Goal: Transaction & Acquisition: Purchase product/service

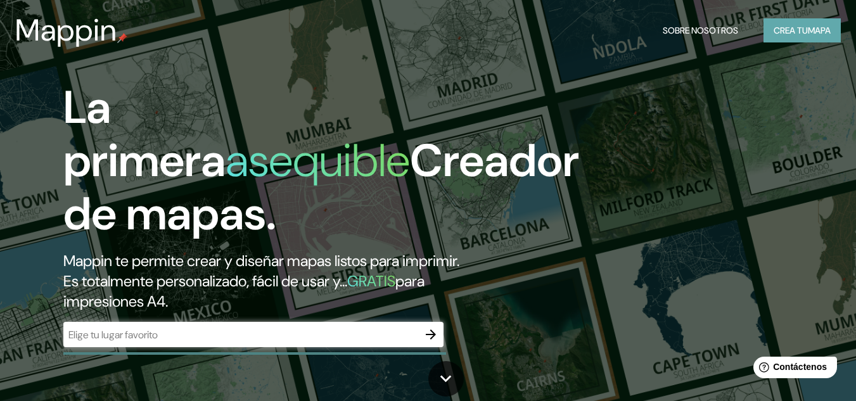
click at [801, 23] on font "Crea tu" at bounding box center [791, 30] width 34 height 16
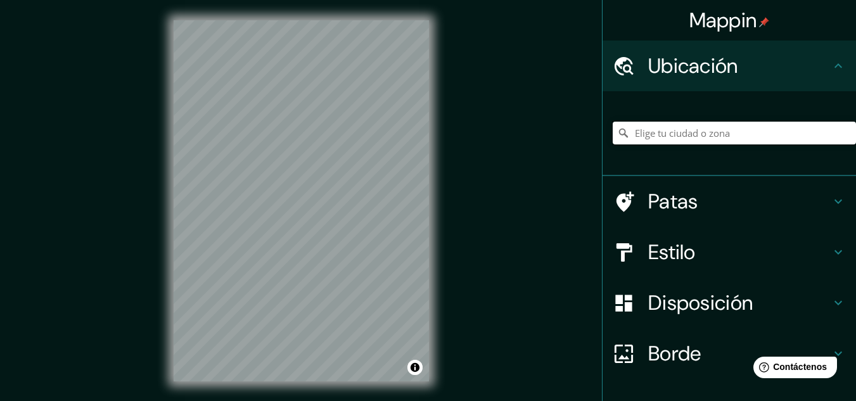
click at [694, 134] on input "Elige tu ciudad o zona" at bounding box center [734, 133] width 243 height 23
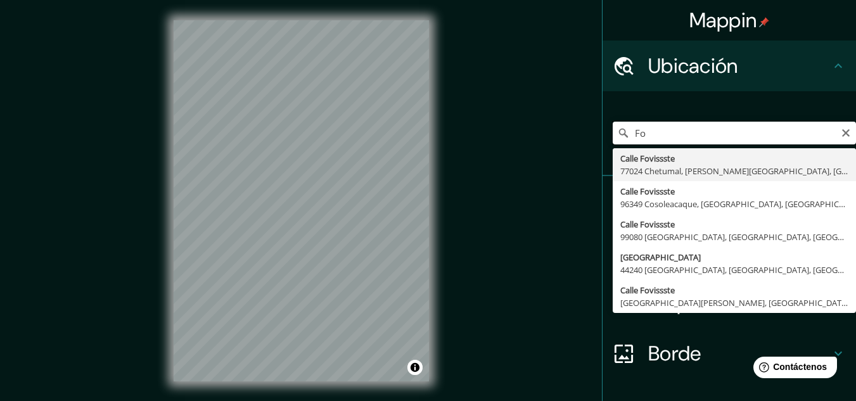
type input "F"
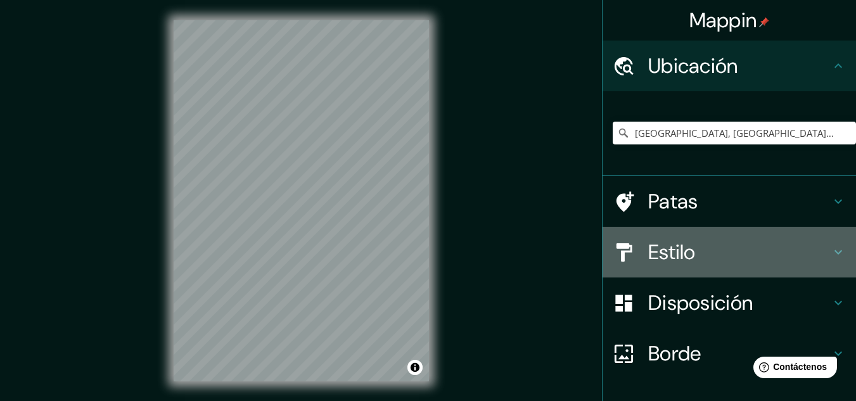
click at [831, 254] on icon at bounding box center [838, 252] width 15 height 15
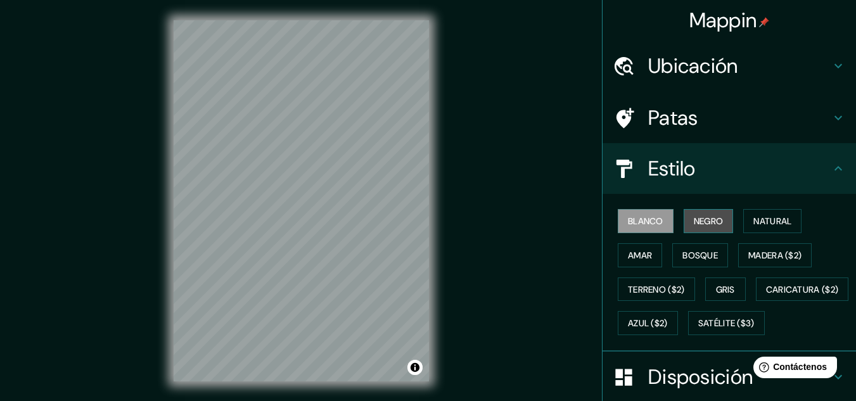
click at [710, 215] on font "Negro" at bounding box center [709, 220] width 30 height 11
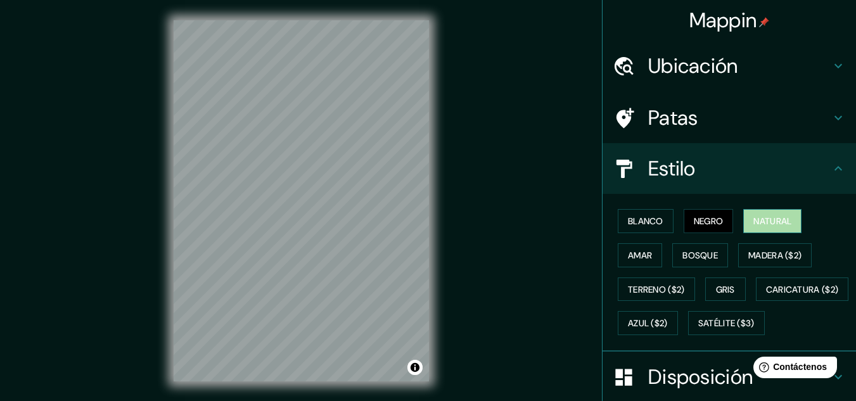
click at [767, 215] on font "Natural" at bounding box center [772, 221] width 38 height 16
click at [701, 247] on font "Bosque" at bounding box center [699, 255] width 35 height 16
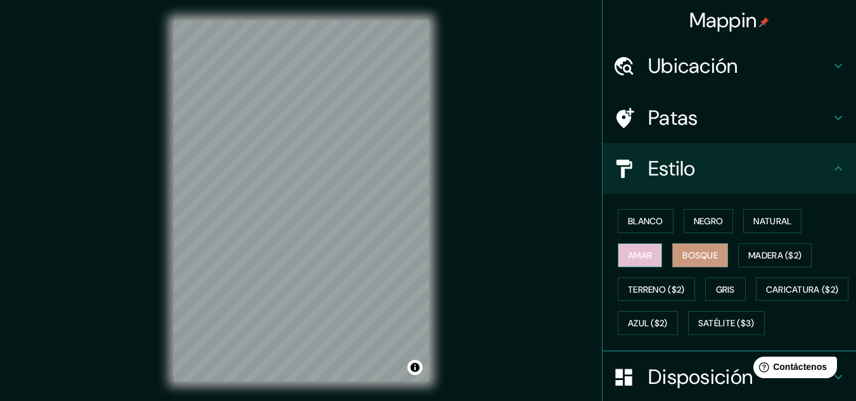
click at [639, 256] on font "Amar" at bounding box center [640, 255] width 24 height 11
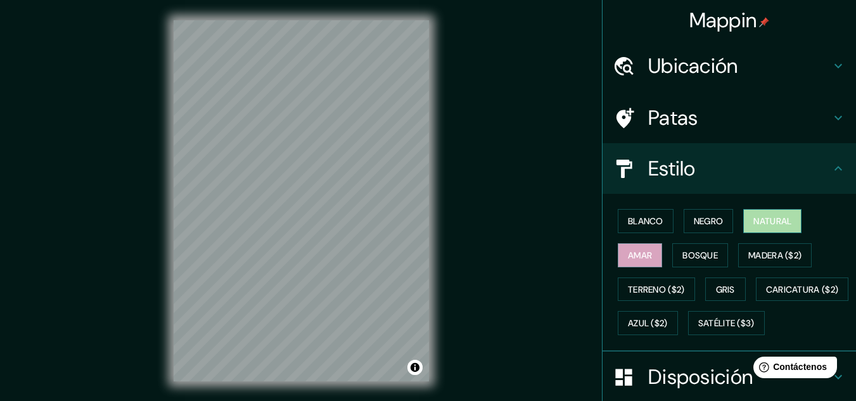
click at [769, 219] on font "Natural" at bounding box center [772, 220] width 38 height 11
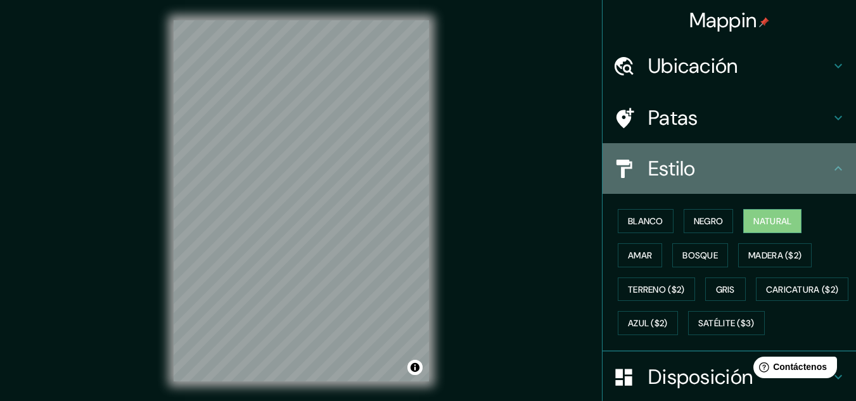
click at [831, 165] on icon at bounding box center [838, 168] width 15 height 15
click at [831, 169] on icon at bounding box center [838, 168] width 15 height 15
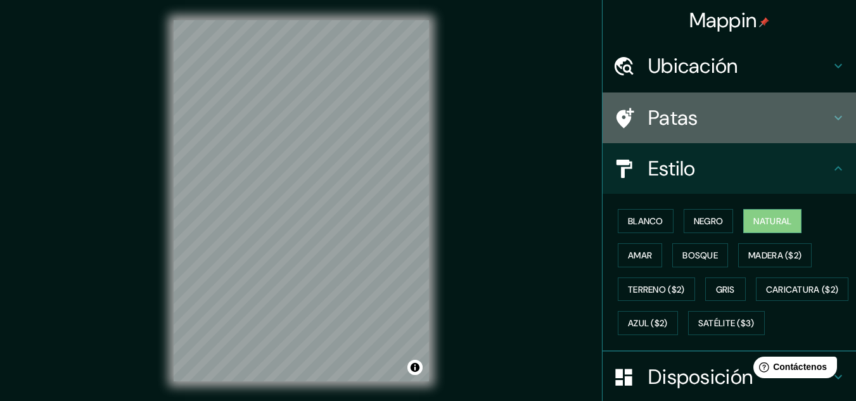
click at [833, 118] on icon at bounding box center [838, 117] width 15 height 15
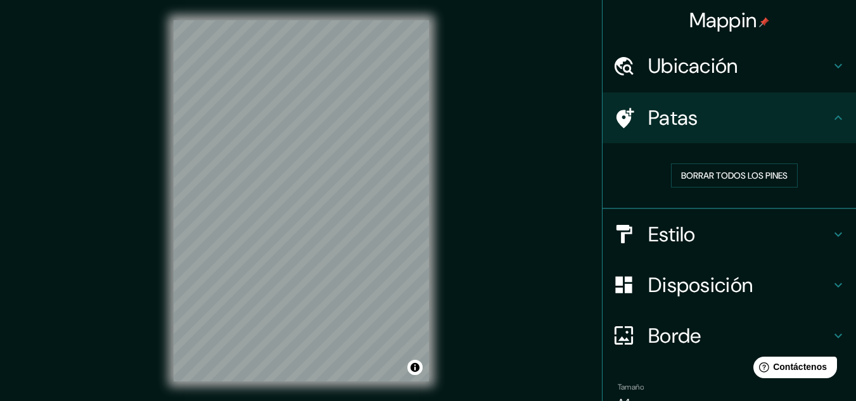
click at [616, 115] on icon at bounding box center [625, 118] width 18 height 20
click at [701, 172] on font "Borrar todos los pines" at bounding box center [734, 175] width 106 height 11
click at [831, 115] on icon at bounding box center [838, 117] width 15 height 15
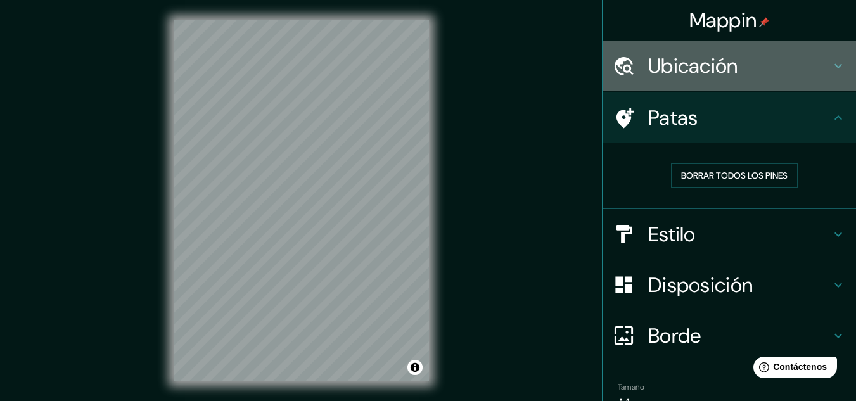
click at [831, 66] on icon at bounding box center [838, 65] width 15 height 15
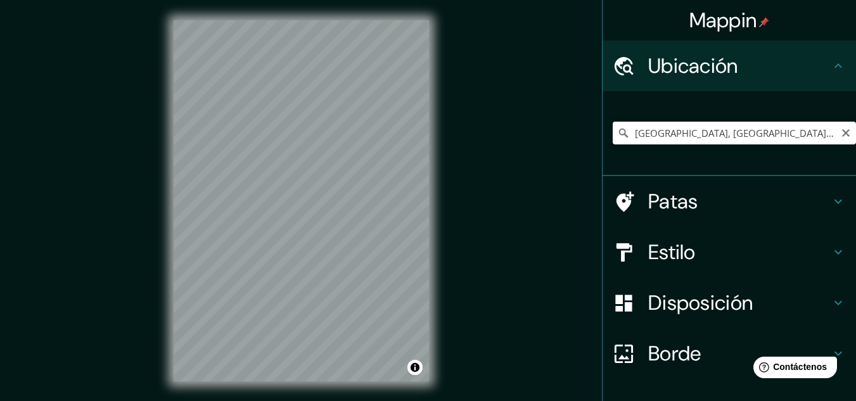
click at [623, 132] on input "[GEOGRAPHIC_DATA], [GEOGRAPHIC_DATA], [GEOGRAPHIC_DATA]" at bounding box center [734, 133] width 243 height 23
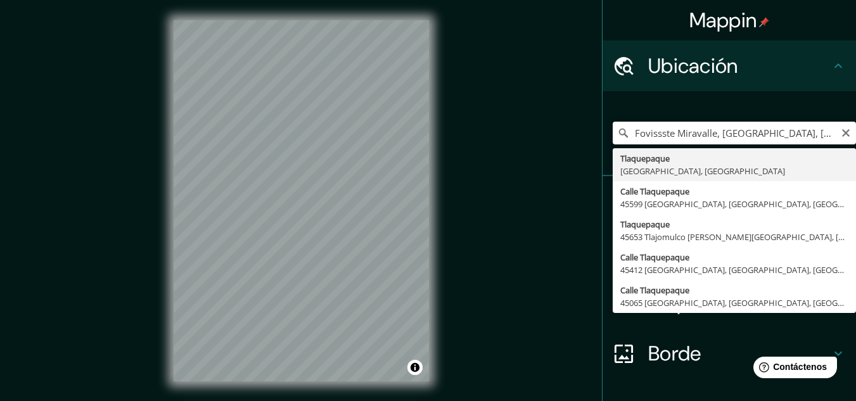
type input "[GEOGRAPHIC_DATA], [GEOGRAPHIC_DATA], [GEOGRAPHIC_DATA]"
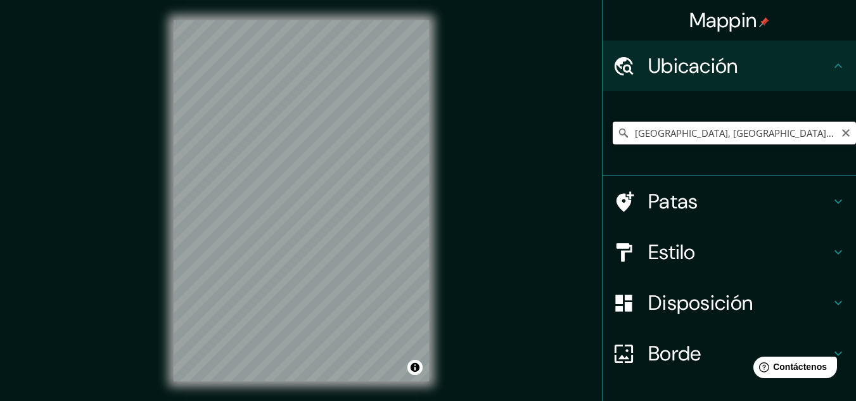
click at [767, 137] on input "[GEOGRAPHIC_DATA], [GEOGRAPHIC_DATA], [GEOGRAPHIC_DATA]" at bounding box center [734, 133] width 243 height 23
click at [325, 20] on div at bounding box center [301, 20] width 255 height 0
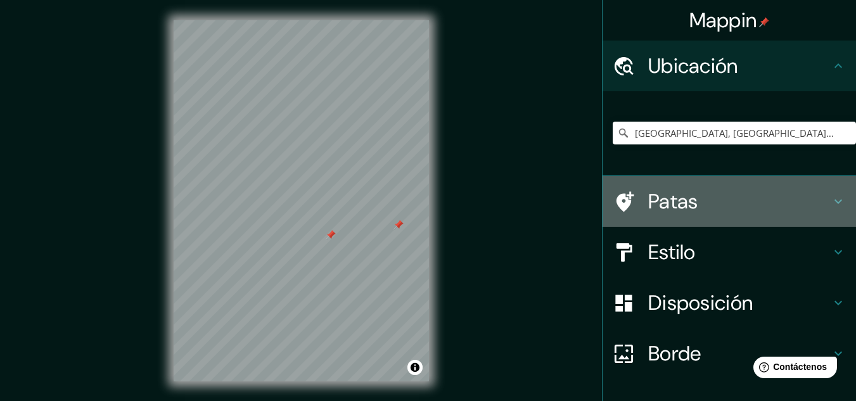
click at [831, 196] on icon at bounding box center [838, 201] width 15 height 15
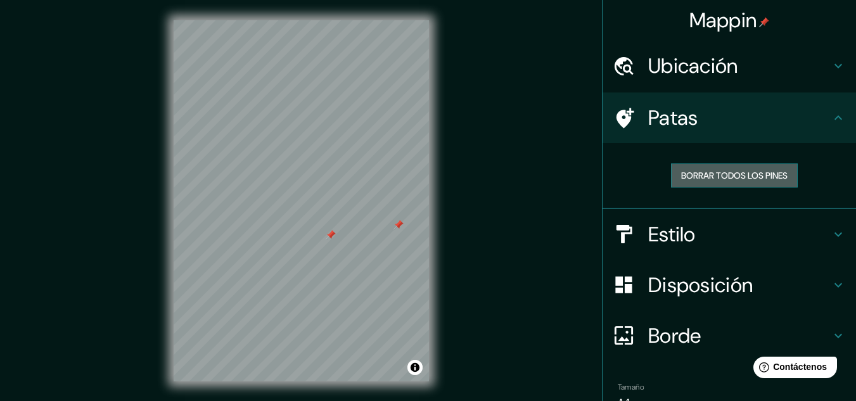
click at [728, 179] on font "Borrar todos los pines" at bounding box center [734, 175] width 106 height 11
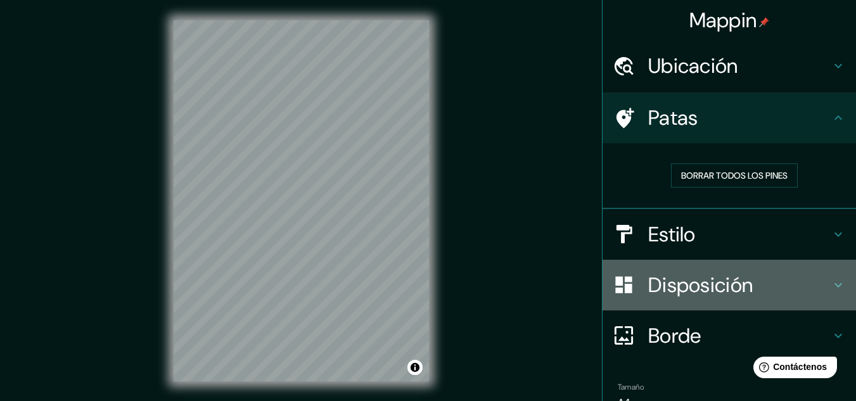
click at [831, 278] on icon at bounding box center [838, 285] width 15 height 15
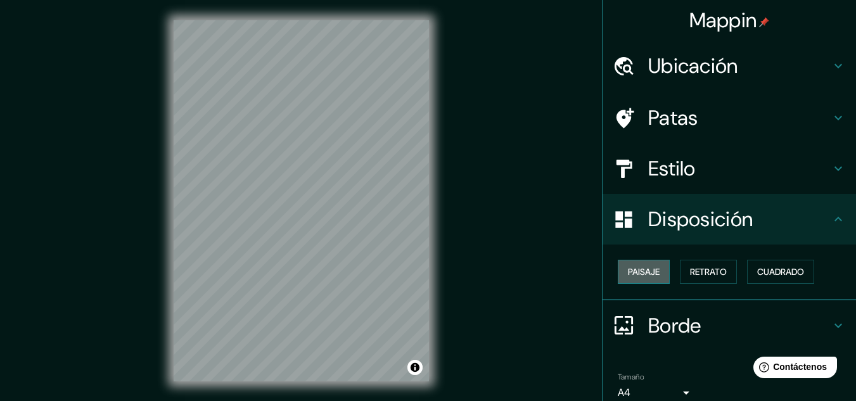
click at [642, 279] on font "Paisaje" at bounding box center [644, 272] width 32 height 16
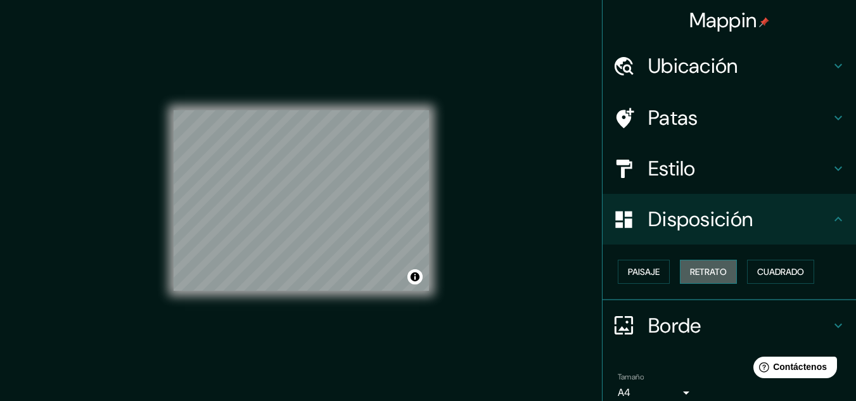
click at [698, 278] on font "Retrato" at bounding box center [708, 272] width 37 height 16
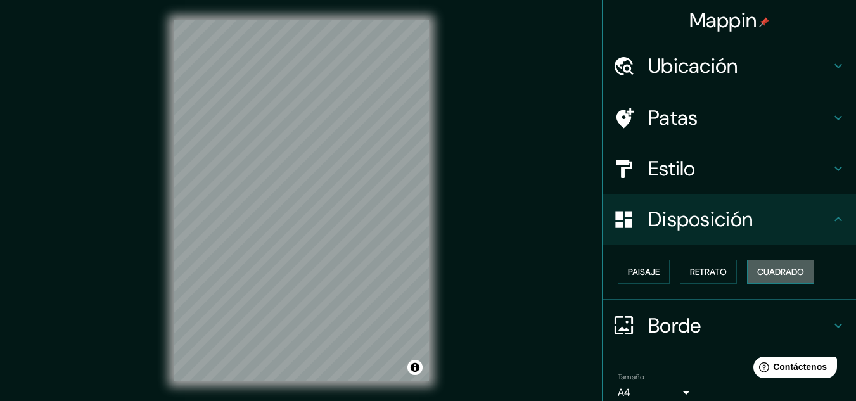
click at [765, 274] on font "Cuadrado" at bounding box center [780, 271] width 47 height 11
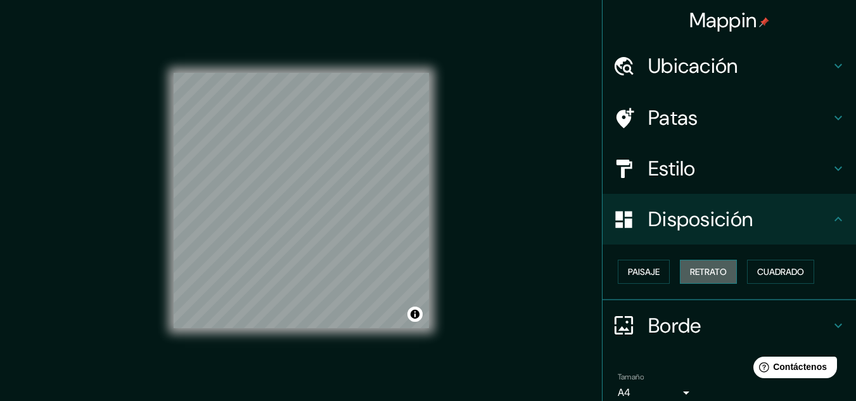
click at [712, 274] on font "Retrato" at bounding box center [708, 271] width 37 height 11
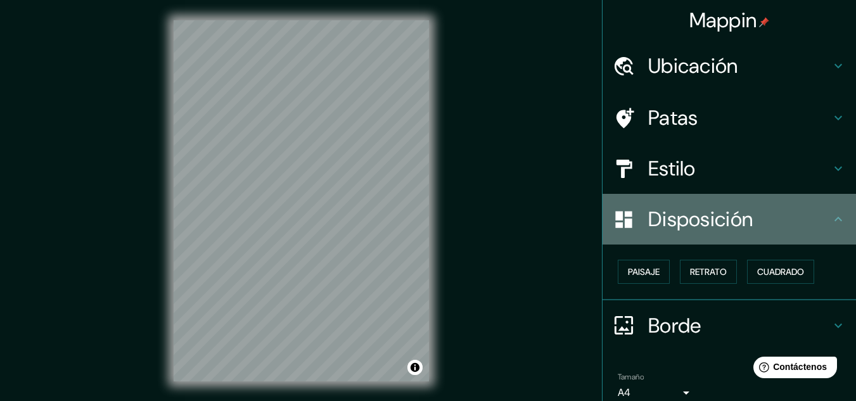
click at [834, 219] on icon at bounding box center [838, 219] width 8 height 4
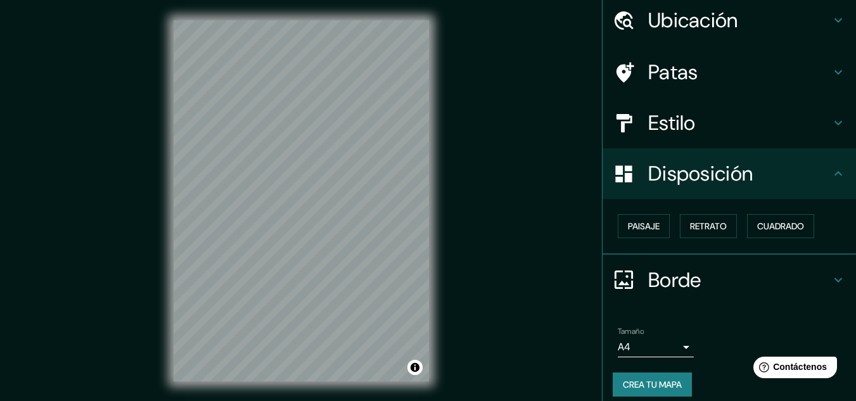
scroll to position [56, 0]
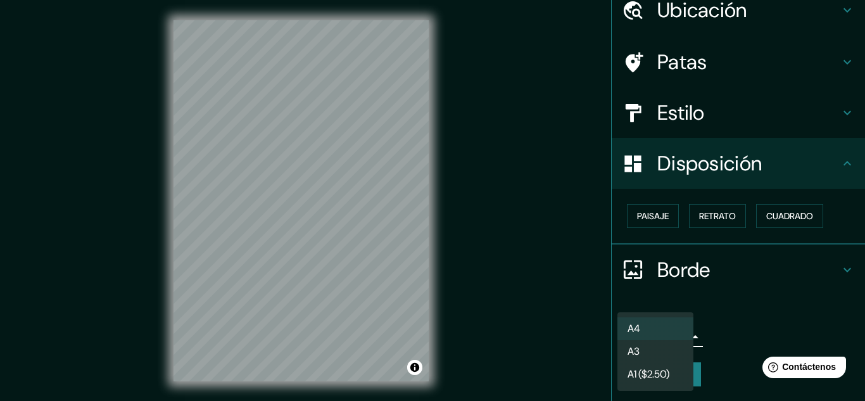
click at [682, 336] on body "Mappin Ubicación Tlaquepaque, [GEOGRAPHIC_DATA], [GEOGRAPHIC_DATA] [GEOGRAPHIC_…" at bounding box center [432, 200] width 865 height 401
click at [670, 353] on li "A3" at bounding box center [656, 352] width 76 height 23
click at [679, 338] on body "Mappin Ubicación Tlaquepaque, [GEOGRAPHIC_DATA], [GEOGRAPHIC_DATA] [GEOGRAPHIC_…" at bounding box center [432, 200] width 865 height 401
click at [660, 327] on li "A4" at bounding box center [656, 328] width 76 height 23
type input "single"
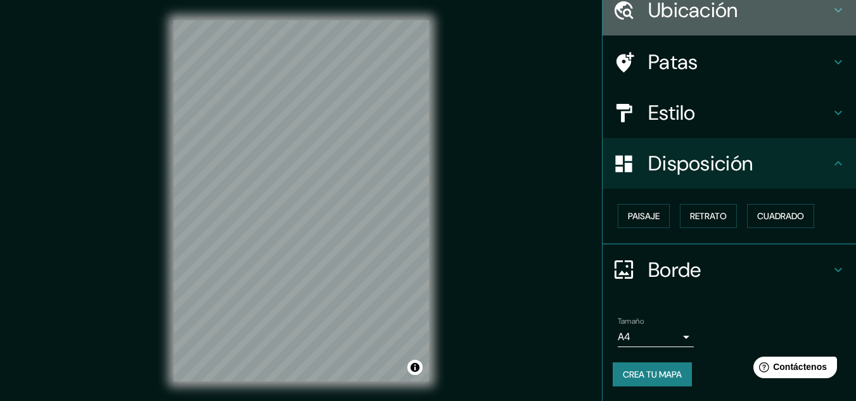
click at [624, 28] on div "Ubicación" at bounding box center [729, 10] width 253 height 51
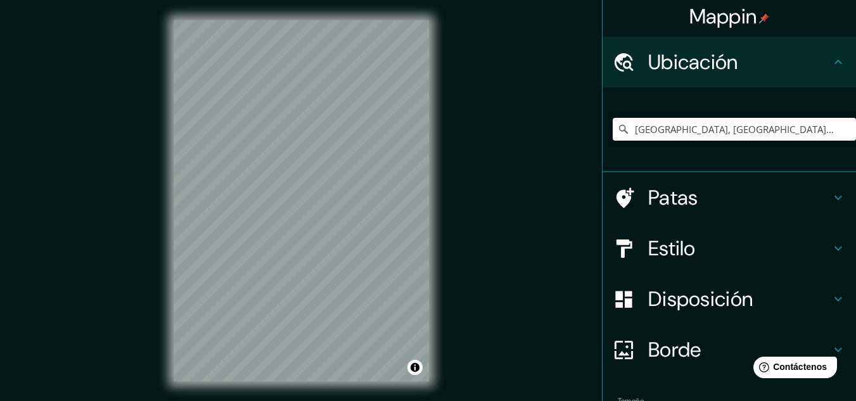
scroll to position [0, 0]
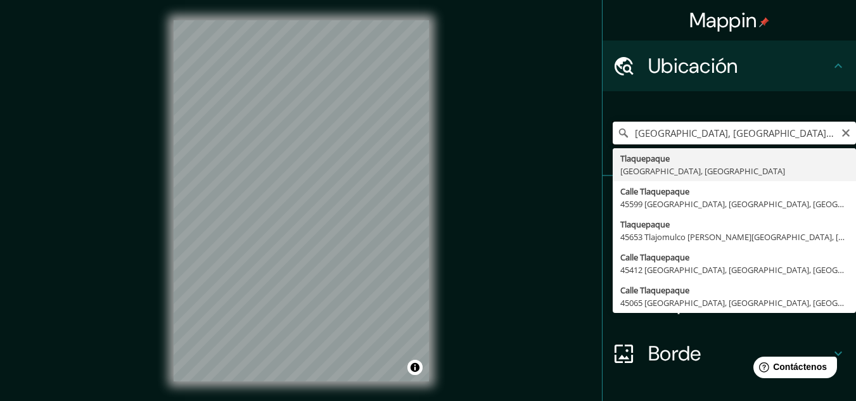
click at [786, 143] on input "[GEOGRAPHIC_DATA], [GEOGRAPHIC_DATA], [GEOGRAPHIC_DATA]" at bounding box center [734, 133] width 243 height 23
type input "T"
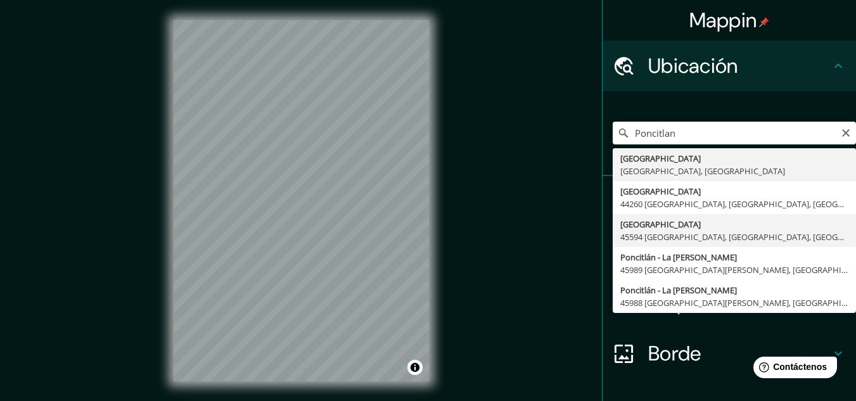
type input "[GEOGRAPHIC_DATA], 45594 [GEOGRAPHIC_DATA], [GEOGRAPHIC_DATA], [GEOGRAPHIC_DATA]"
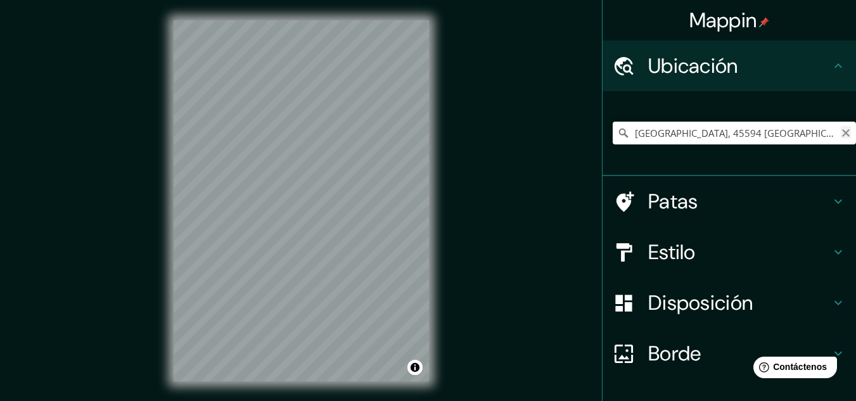
click at [841, 133] on icon "Claro" at bounding box center [846, 133] width 10 height 10
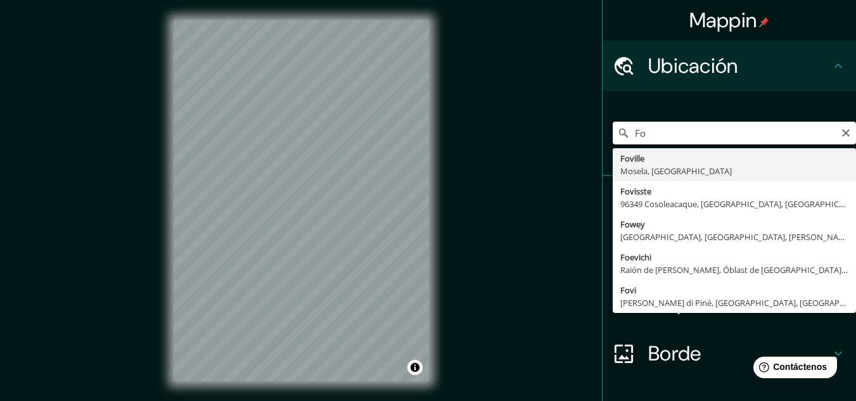
type input "F"
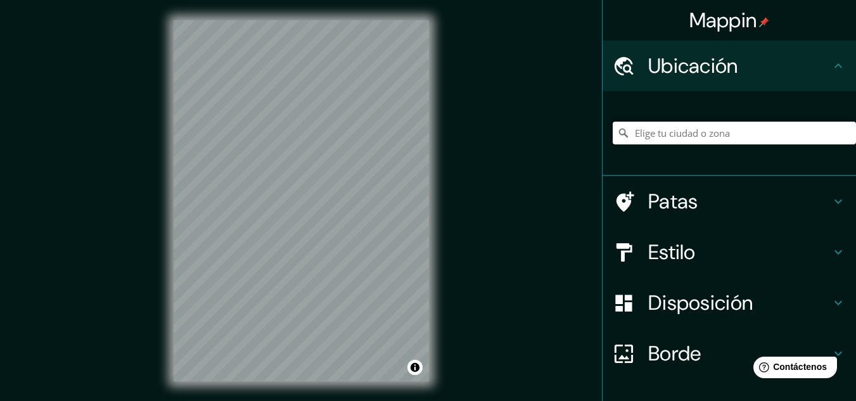
paste input "Fovissste Miravalle"
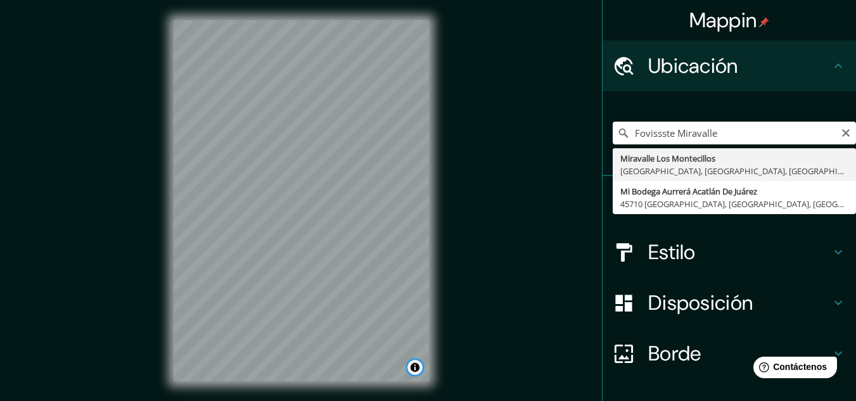
click at [416, 371] on button "Activar o desactivar atribución" at bounding box center [414, 367] width 15 height 15
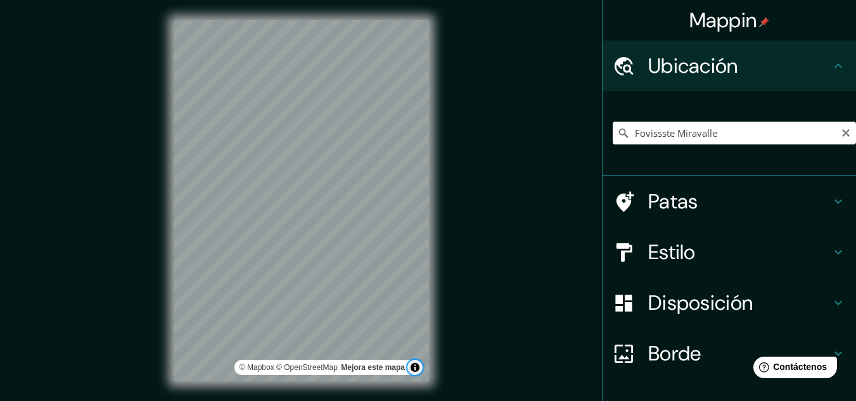
click at [412, 371] on button "Activar o desactivar atribución" at bounding box center [414, 367] width 15 height 15
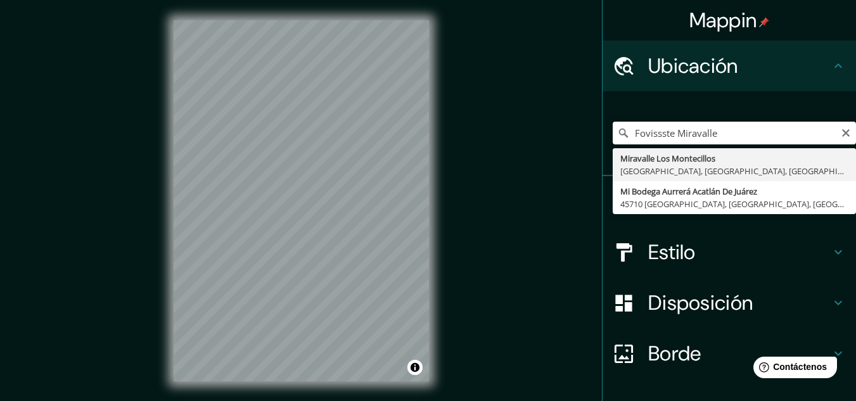
click at [718, 136] on input "Fovissste Miravalle" at bounding box center [734, 133] width 243 height 23
type input "Miravalle [GEOGRAPHIC_DATA], [GEOGRAPHIC_DATA], [GEOGRAPHIC_DATA], [GEOGRAPHIC_…"
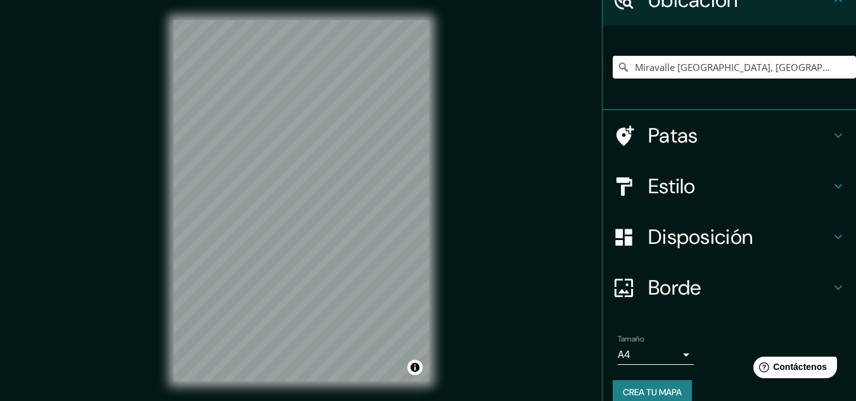
scroll to position [72, 0]
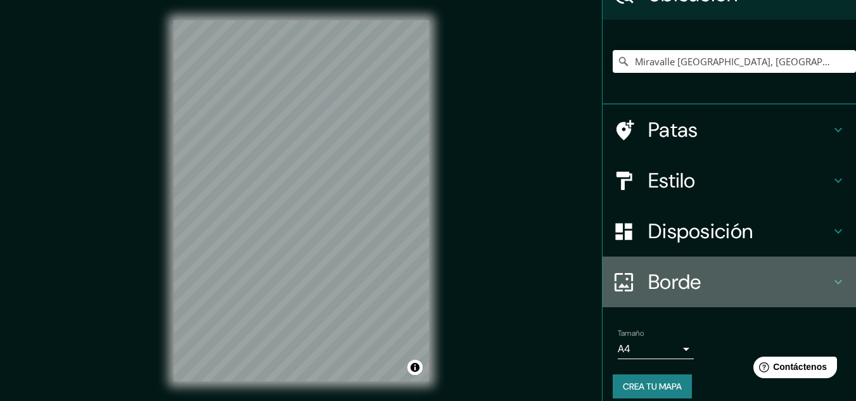
click at [831, 287] on icon at bounding box center [838, 281] width 15 height 15
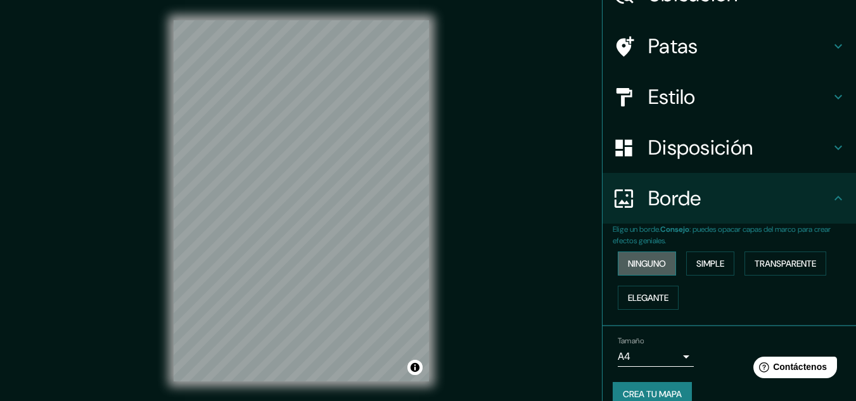
click at [638, 257] on font "Ninguno" at bounding box center [647, 263] width 38 height 16
click at [713, 269] on font "Simple" at bounding box center [710, 263] width 28 height 11
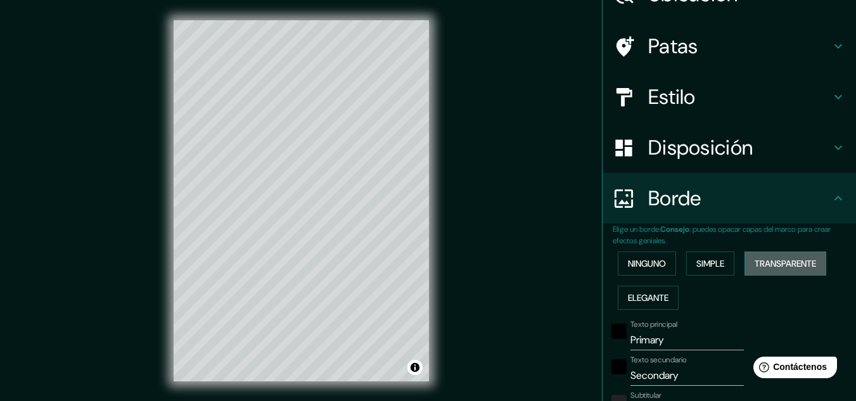
click at [772, 263] on font "Transparente" at bounding box center [785, 263] width 61 height 11
click at [648, 292] on font "Elegante" at bounding box center [648, 297] width 41 height 11
click at [641, 266] on font "Ninguno" at bounding box center [647, 263] width 38 height 11
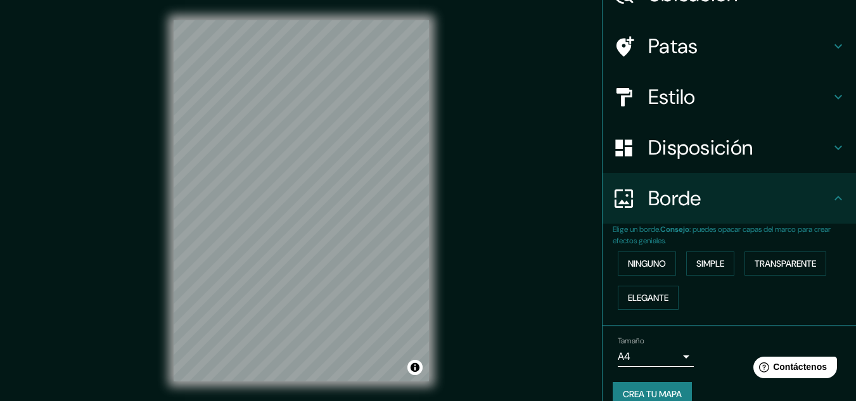
click at [686, 322] on div "Elige un borde. Consejo : puedes opacar capas del marco para crear efectos geni…" at bounding box center [729, 275] width 253 height 103
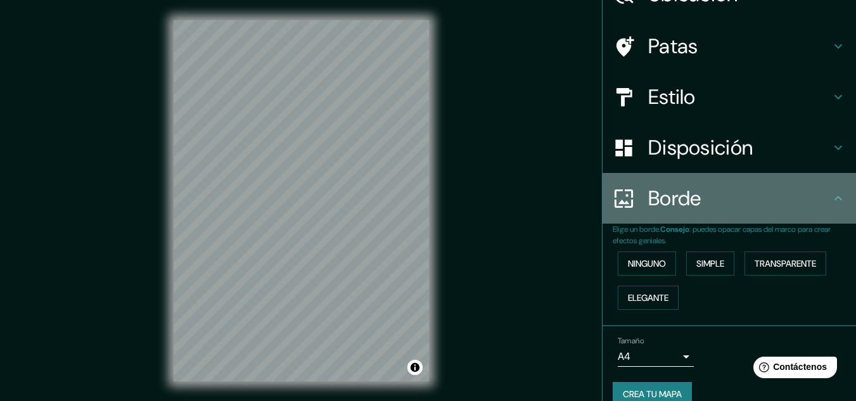
click at [831, 202] on icon at bounding box center [838, 198] width 15 height 15
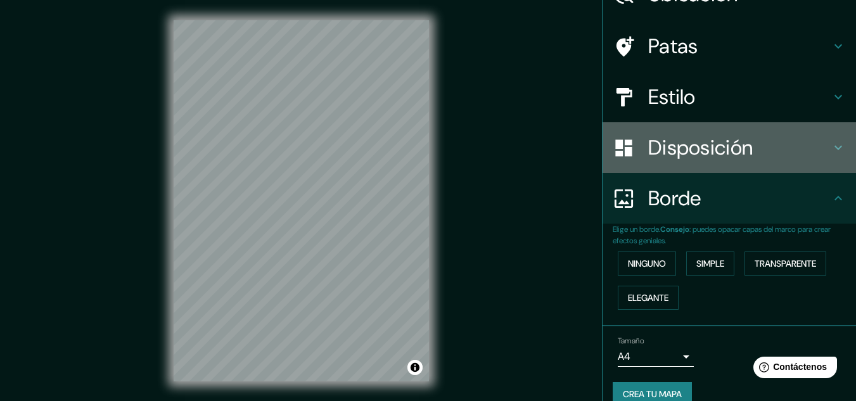
click at [834, 148] on icon at bounding box center [838, 148] width 8 height 4
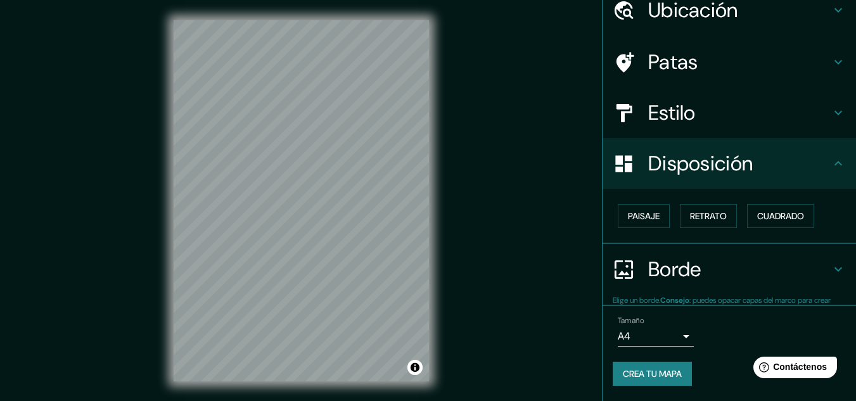
scroll to position [56, 0]
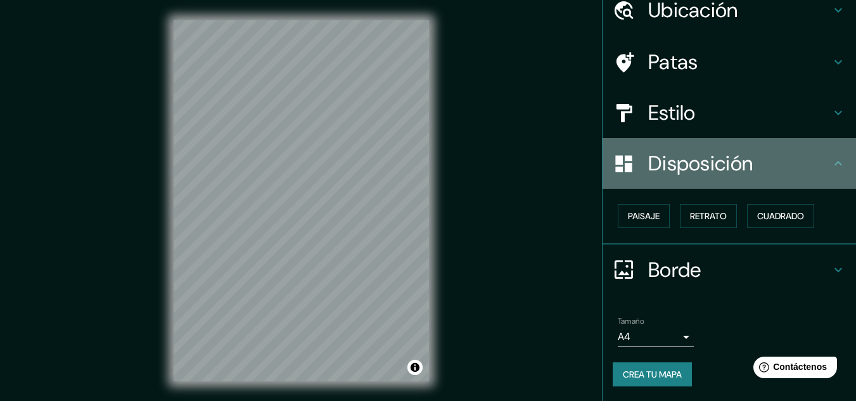
click at [831, 157] on icon at bounding box center [838, 163] width 15 height 15
click at [834, 162] on icon at bounding box center [838, 163] width 8 height 4
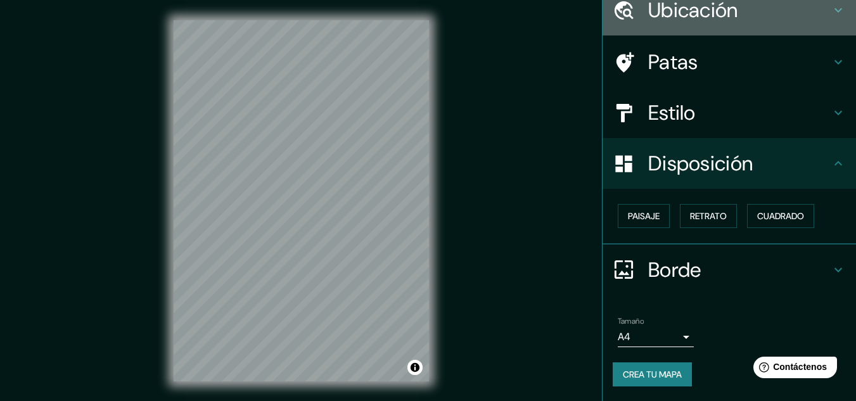
click at [832, 13] on icon at bounding box center [838, 10] width 15 height 15
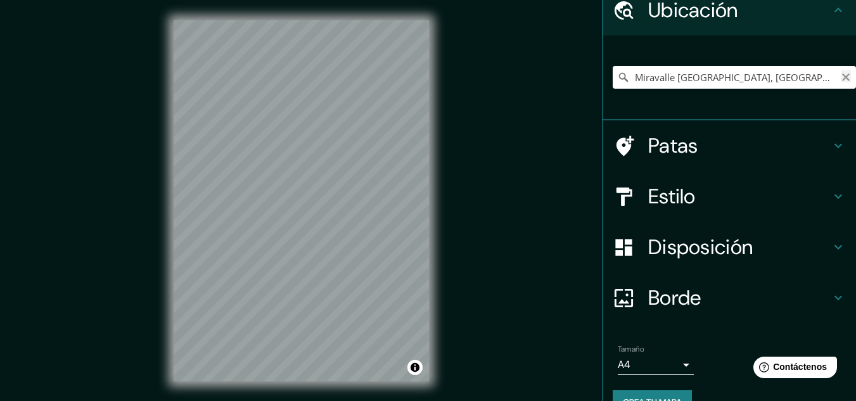
click at [841, 77] on icon "Claro" at bounding box center [846, 77] width 10 height 10
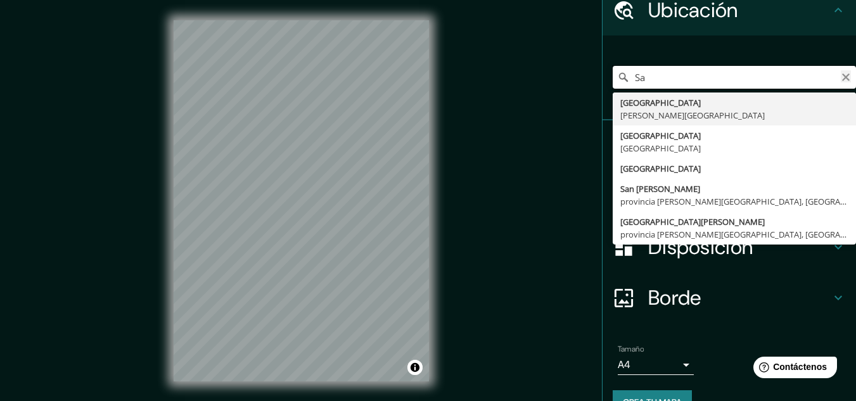
type input "S"
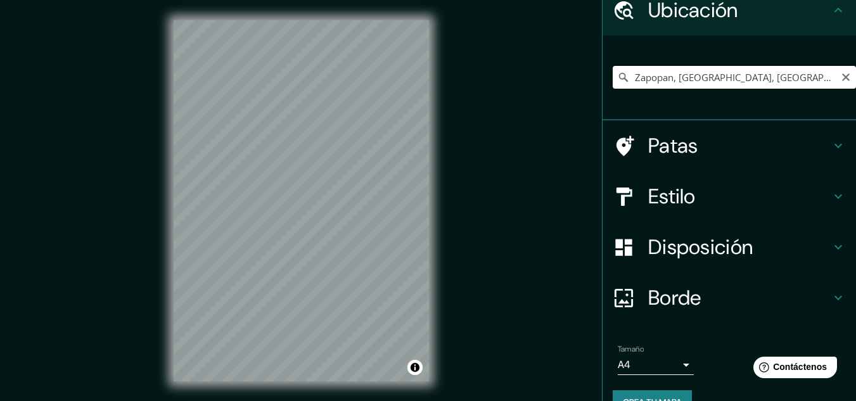
click at [762, 79] on input "Zapopan, [GEOGRAPHIC_DATA], [GEOGRAPHIC_DATA]" at bounding box center [734, 77] width 243 height 23
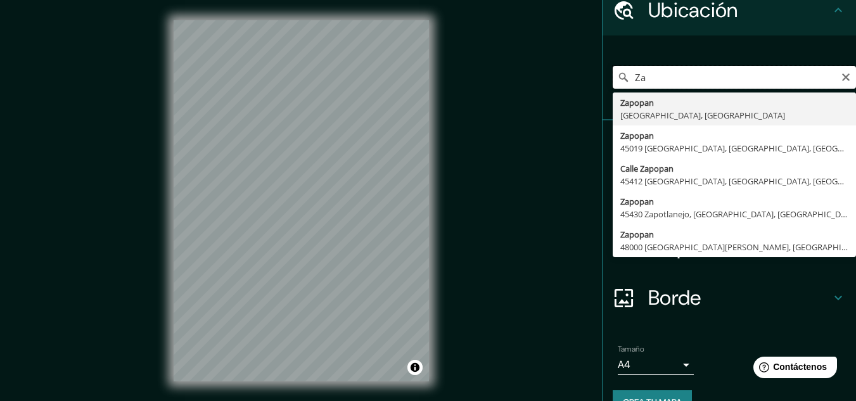
type input "Z"
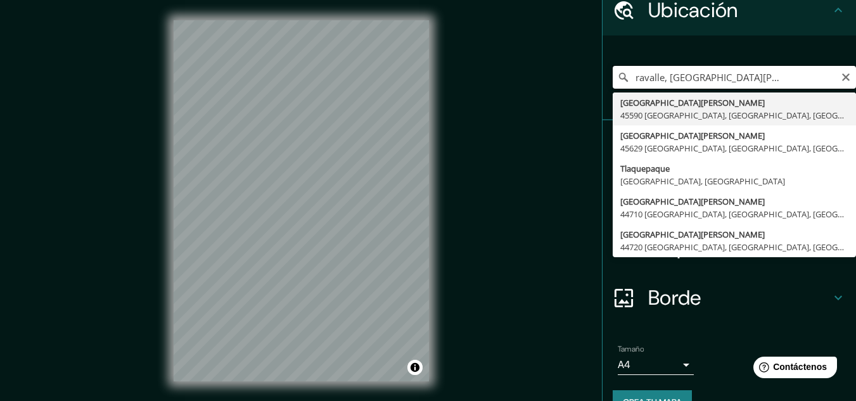
scroll to position [0, 63]
type input "[GEOGRAPHIC_DATA][PERSON_NAME], [GEOGRAPHIC_DATA], [GEOGRAPHIC_DATA]"
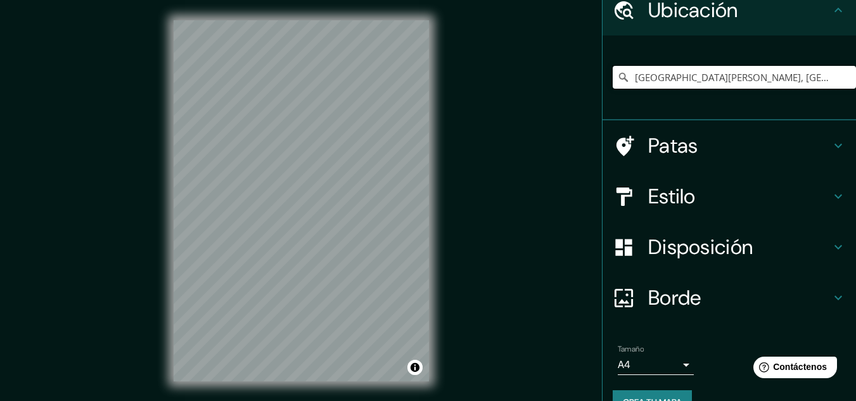
scroll to position [0, 0]
